Goal: Task Accomplishment & Management: Manage account settings

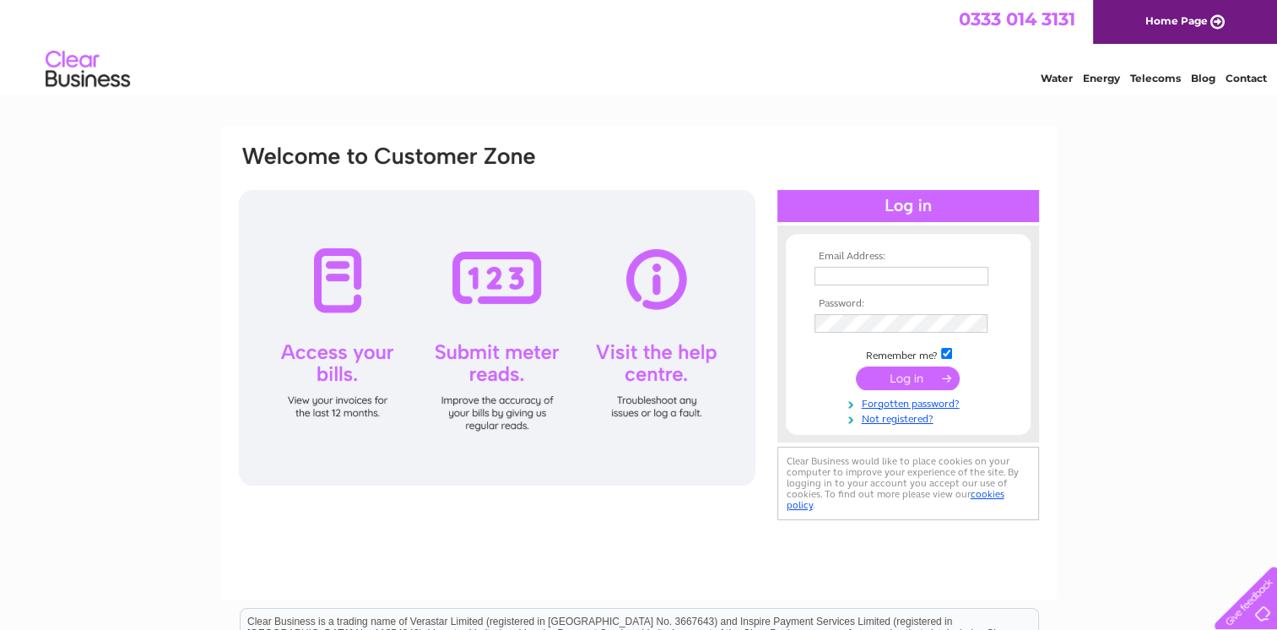
type input "info@bayscaffolding.co.uk"
click at [900, 380] on input "submit" at bounding box center [908, 378] width 104 height 24
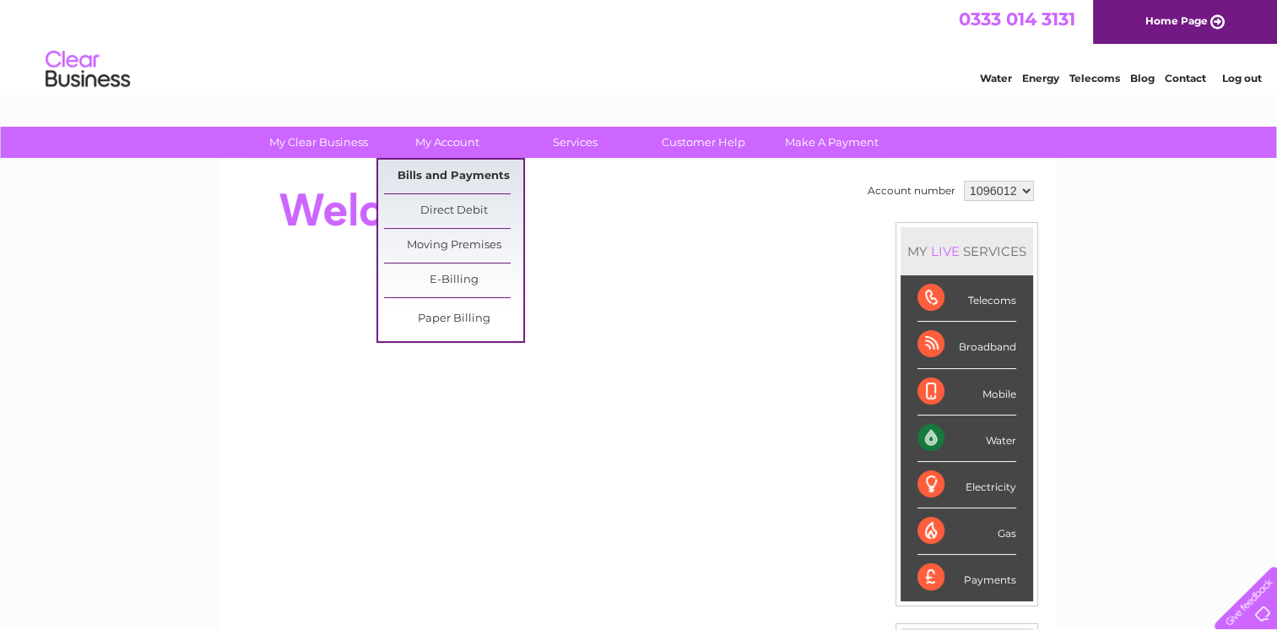
click at [442, 175] on link "Bills and Payments" at bounding box center [453, 176] width 139 height 34
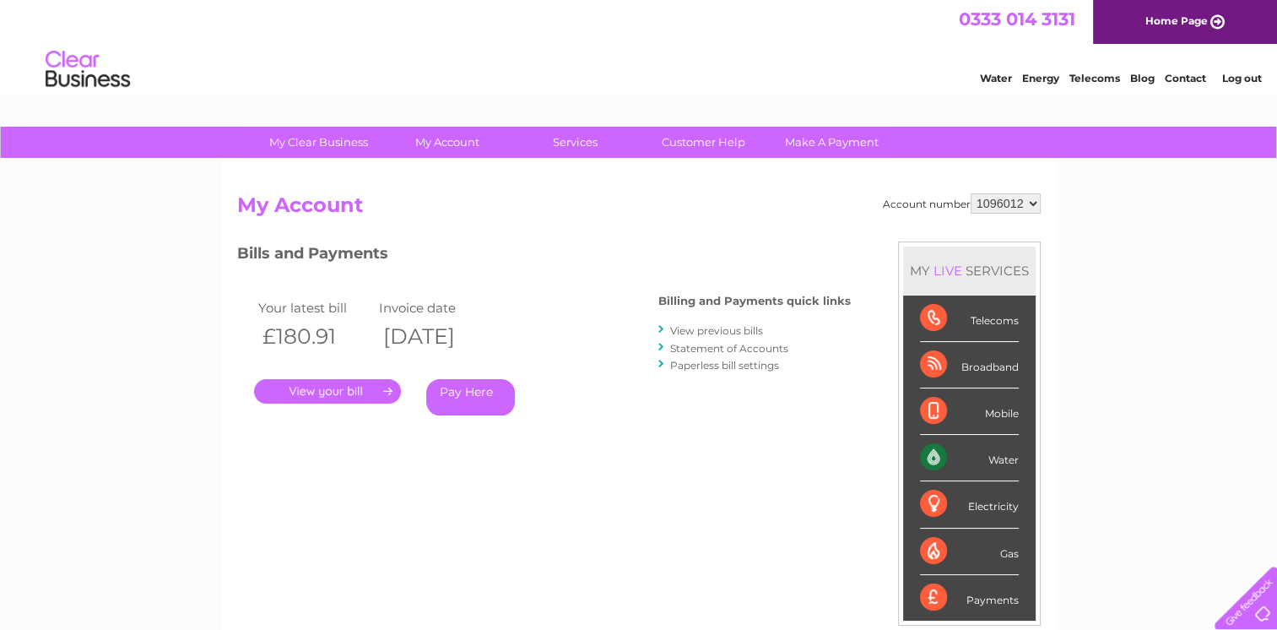
click at [308, 390] on link "." at bounding box center [327, 391] width 147 height 24
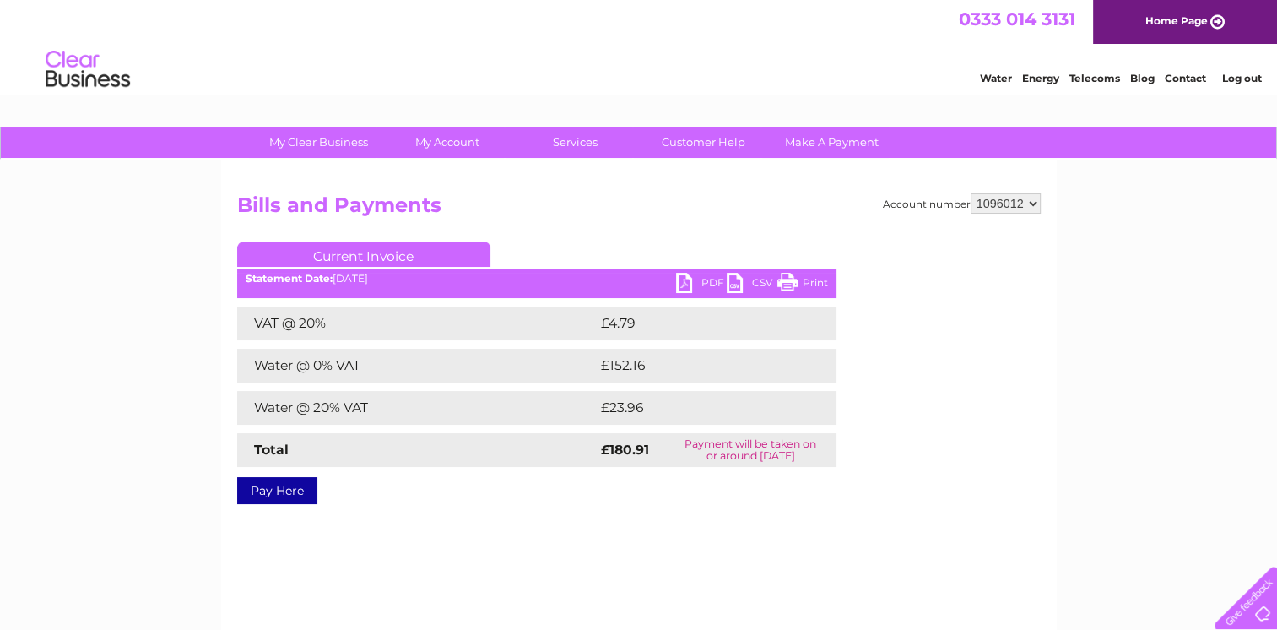
click at [686, 284] on link "PDF" at bounding box center [701, 285] width 51 height 24
